Goal: Navigation & Orientation: Find specific page/section

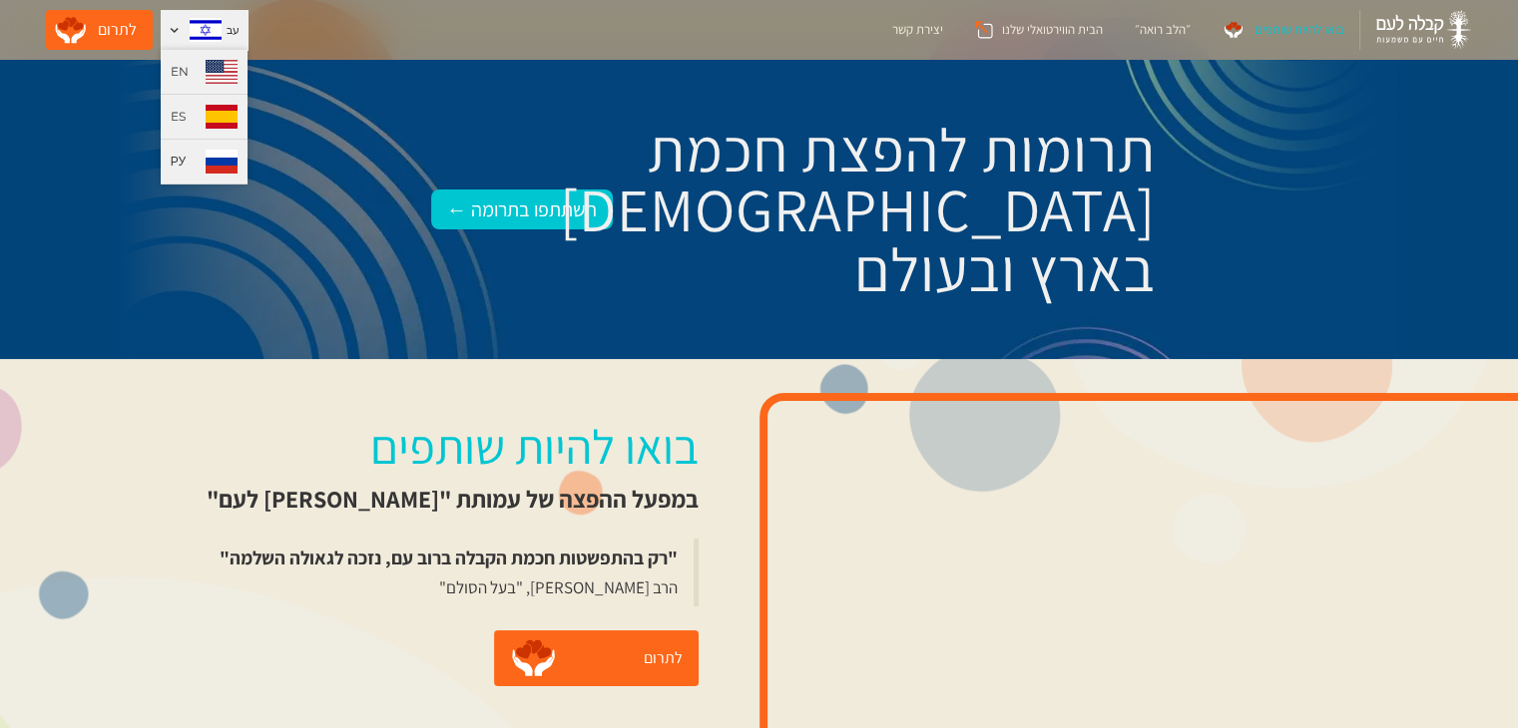
click at [171, 168] on div "РУ" at bounding box center [178, 162] width 15 height 20
click at [178, 162] on link "РУ" at bounding box center [204, 162] width 87 height 45
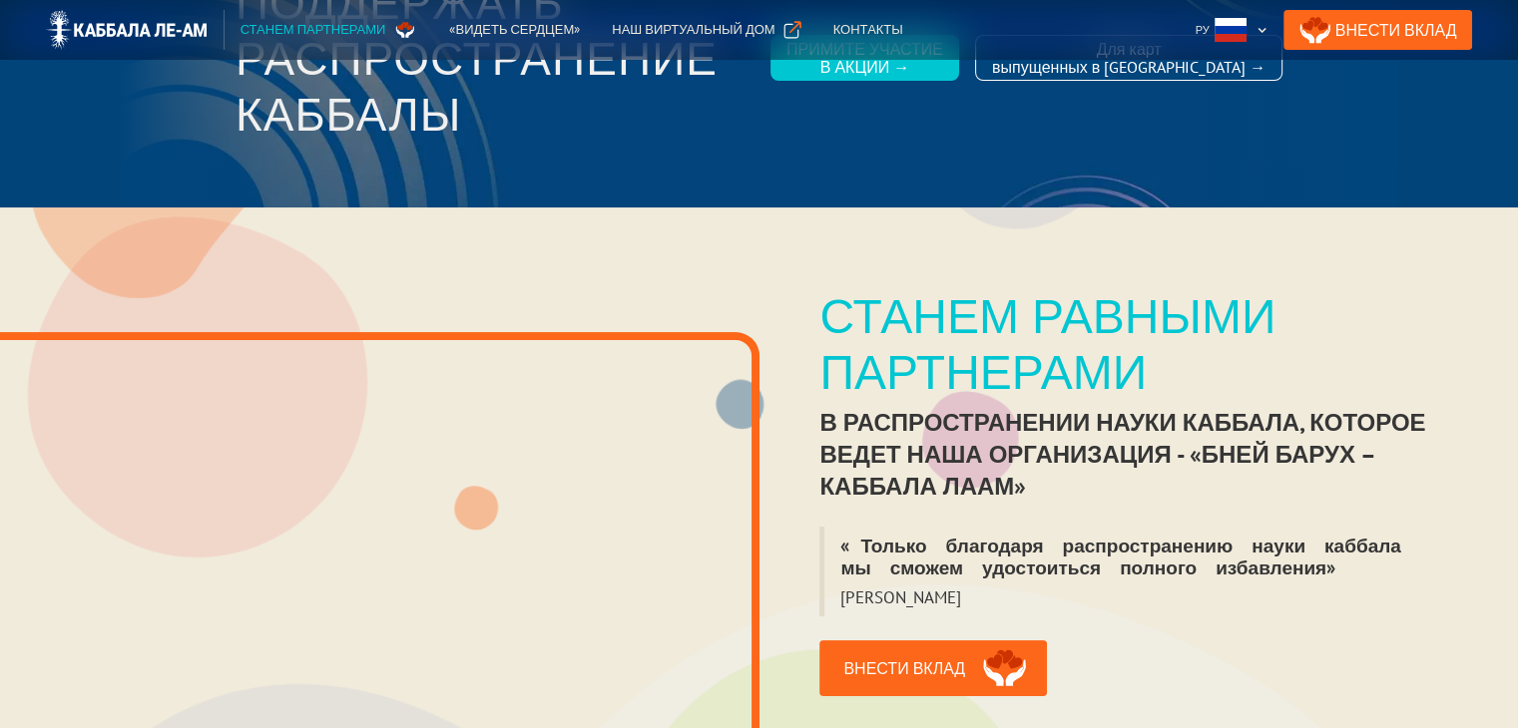
scroll to position [271, 0]
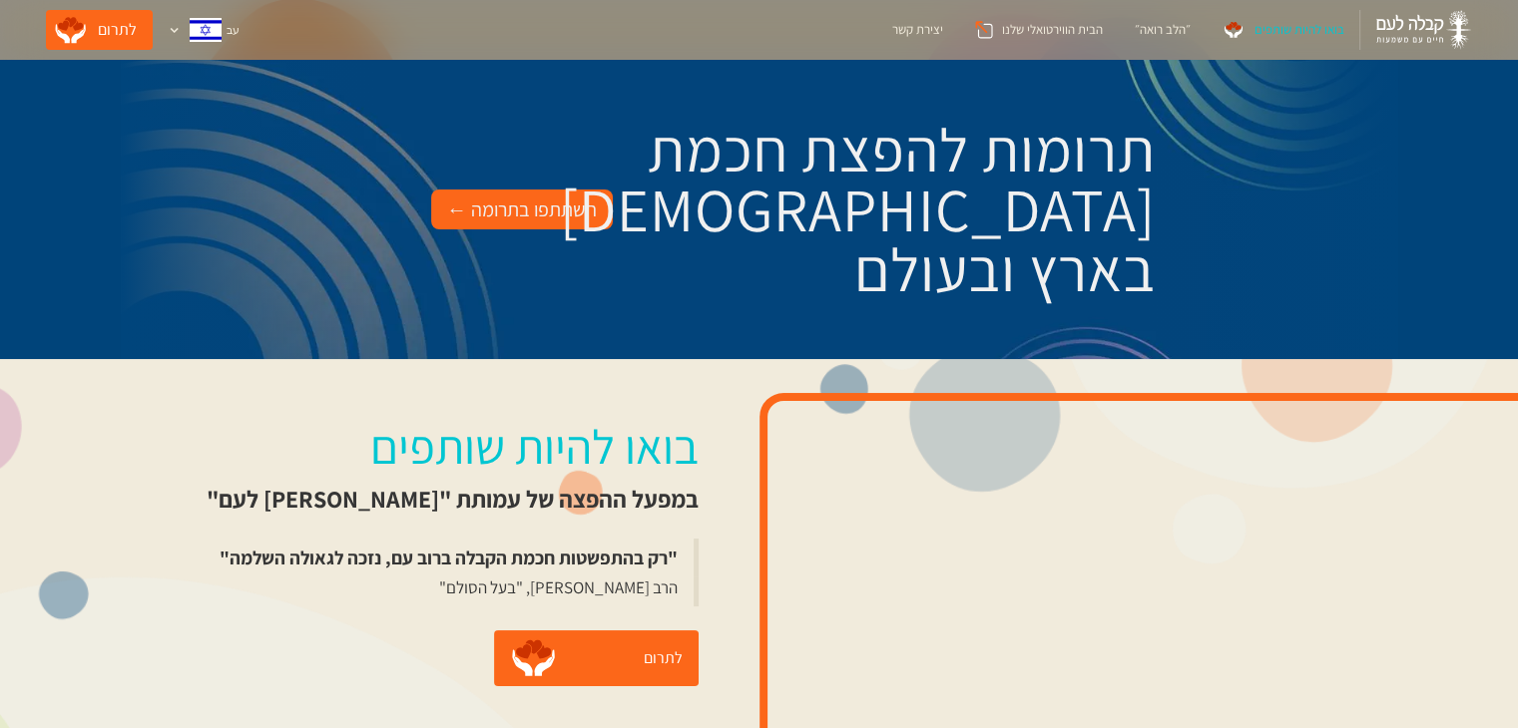
click at [519, 221] on div "השתתפו בתרומה ←" at bounding box center [522, 210] width 150 height 32
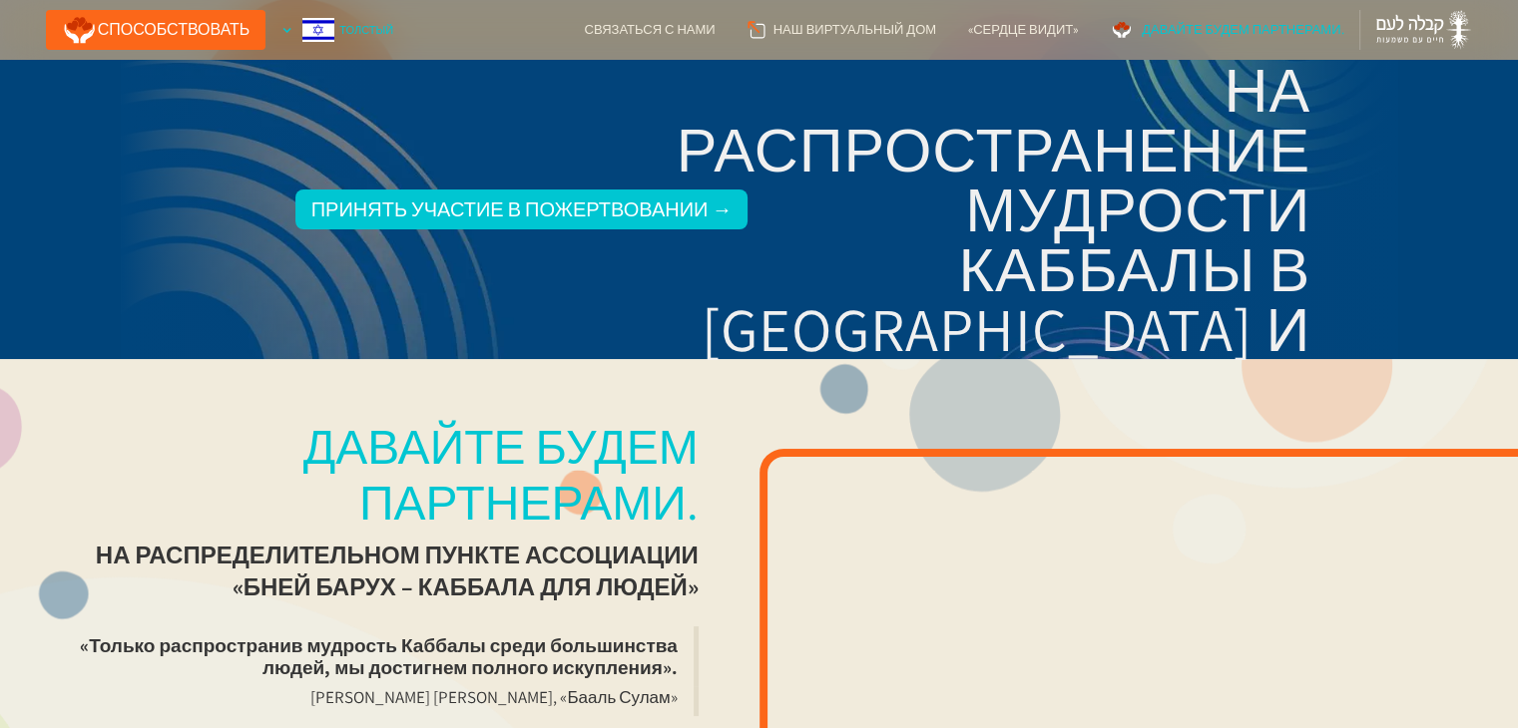
click at [351, 28] on font "Толстый" at bounding box center [366, 30] width 54 height 14
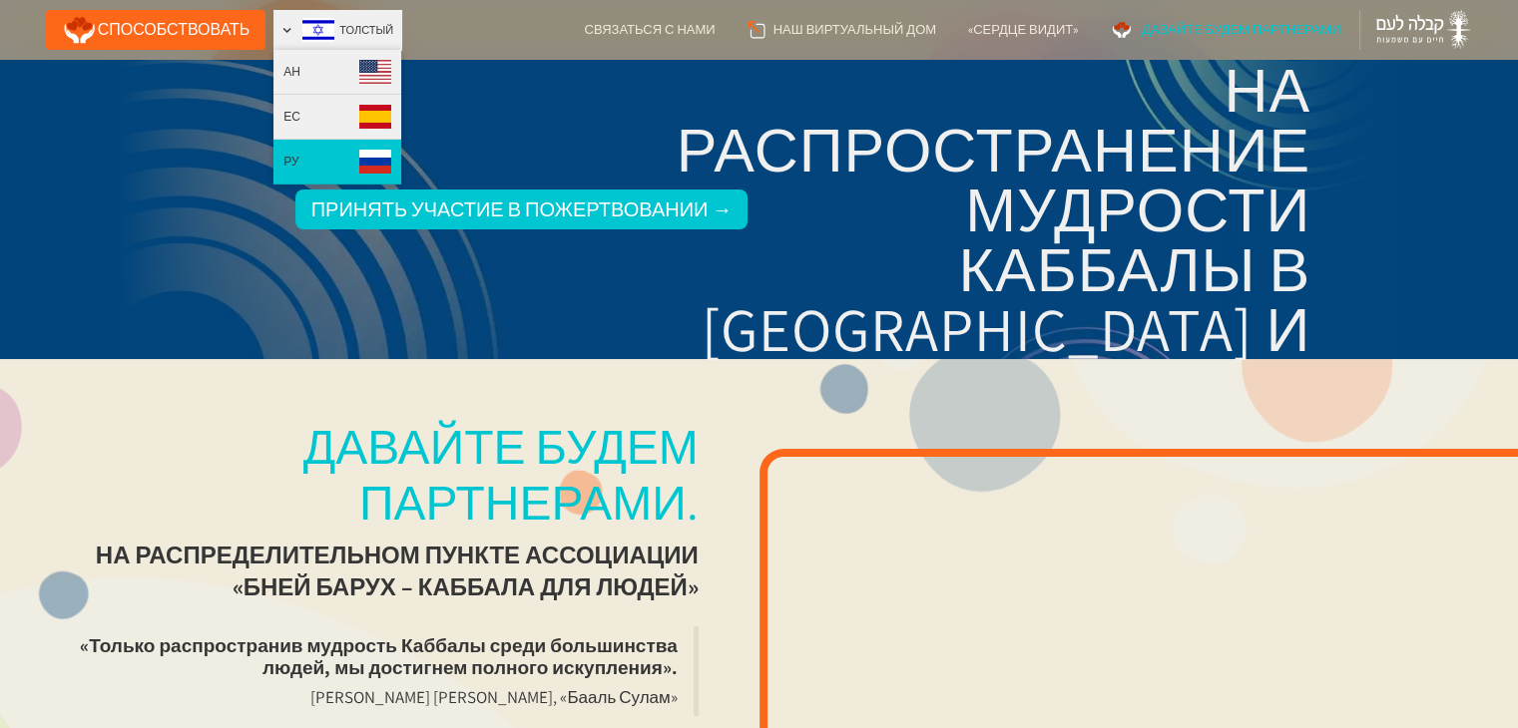
click at [305, 182] on link "РУ" at bounding box center [337, 162] width 128 height 45
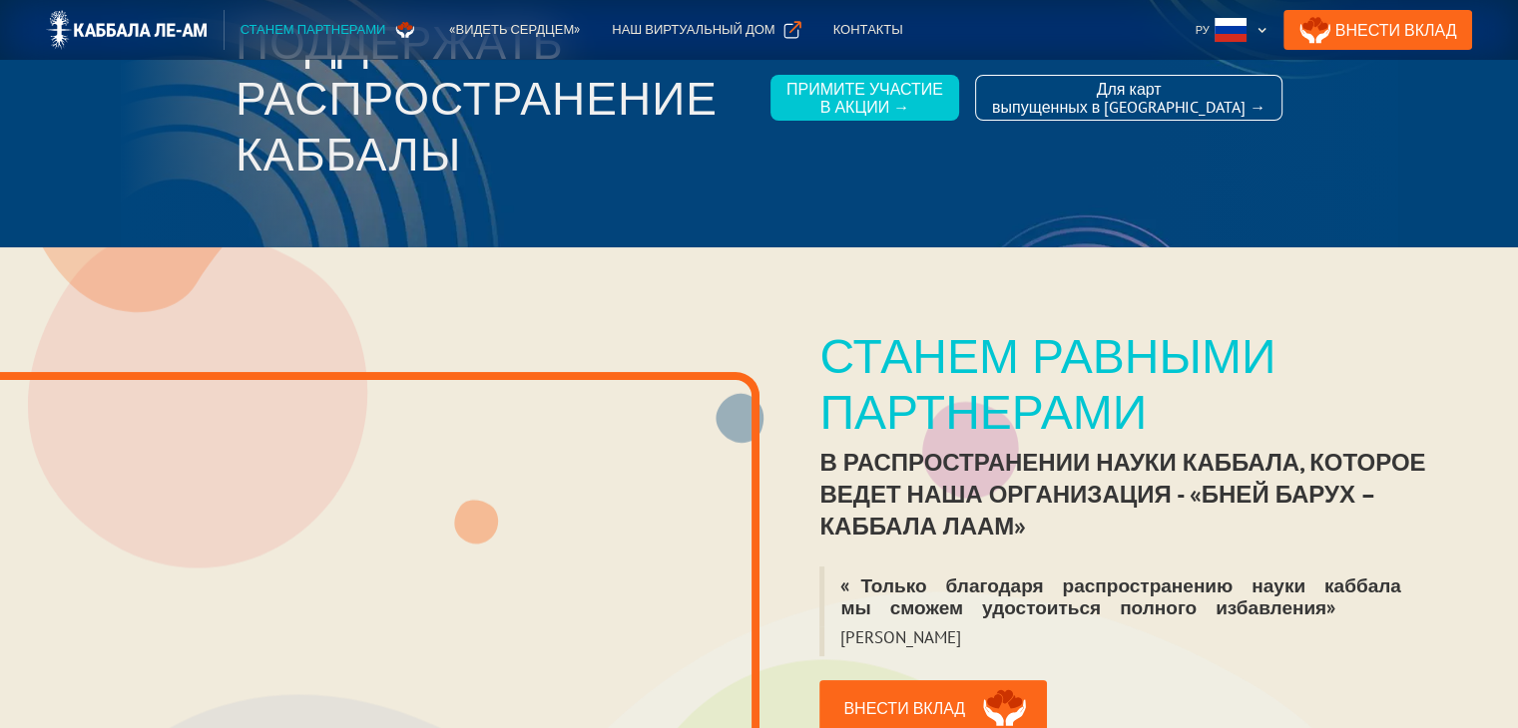
scroll to position [111, 0]
